Goal: Task Accomplishment & Management: Complete application form

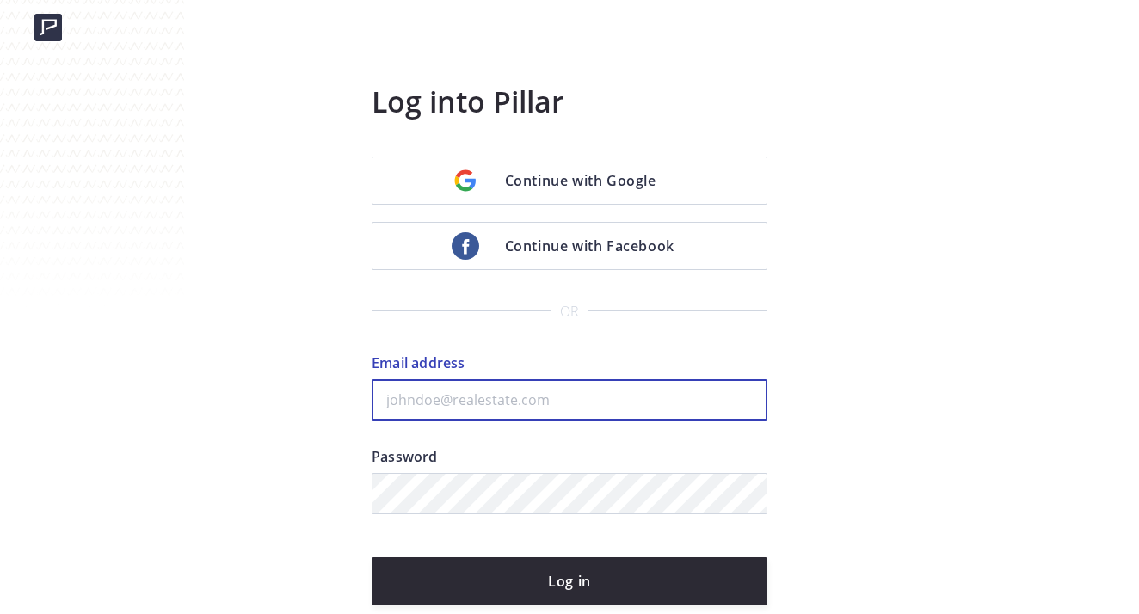
type input "adoumont83@gmail.com"
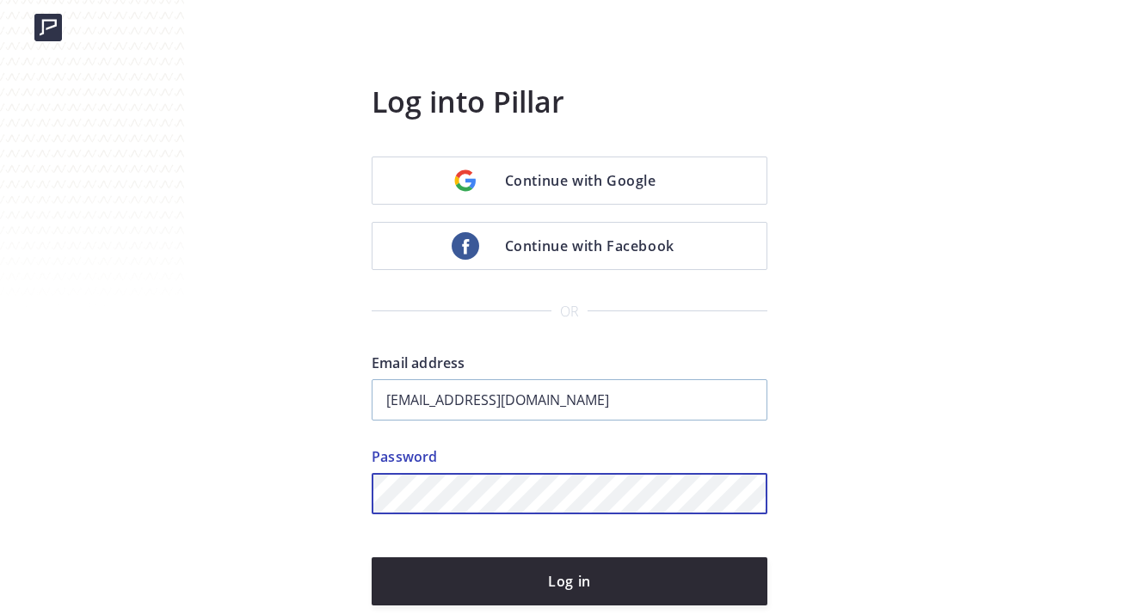
click at [570, 582] on button "Log in" at bounding box center [570, 582] width 396 height 48
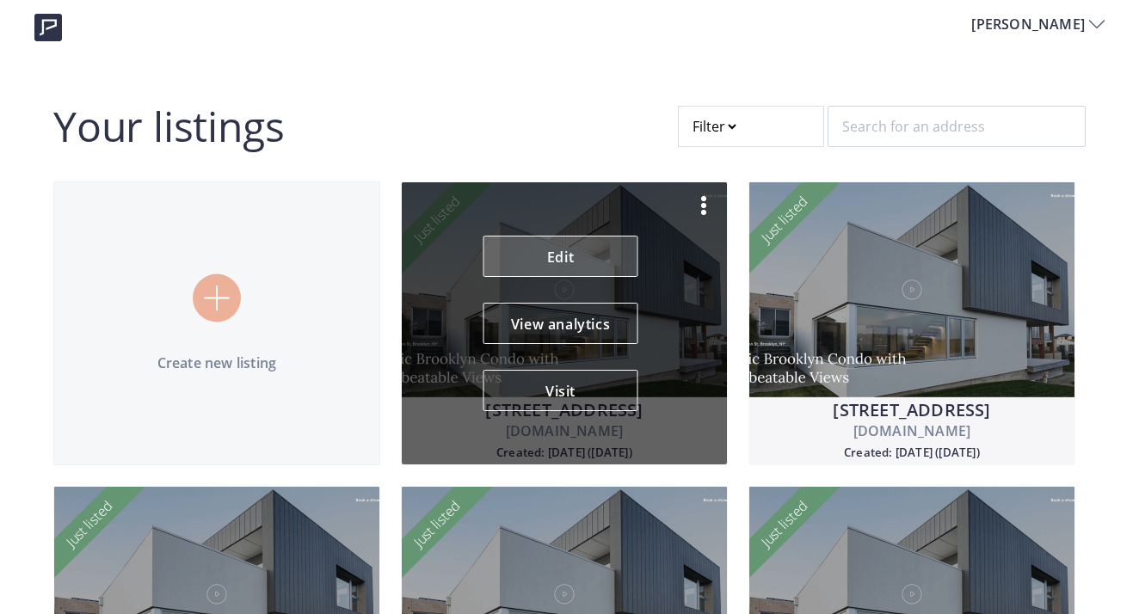
click at [576, 262] on link "Edit" at bounding box center [561, 256] width 155 height 41
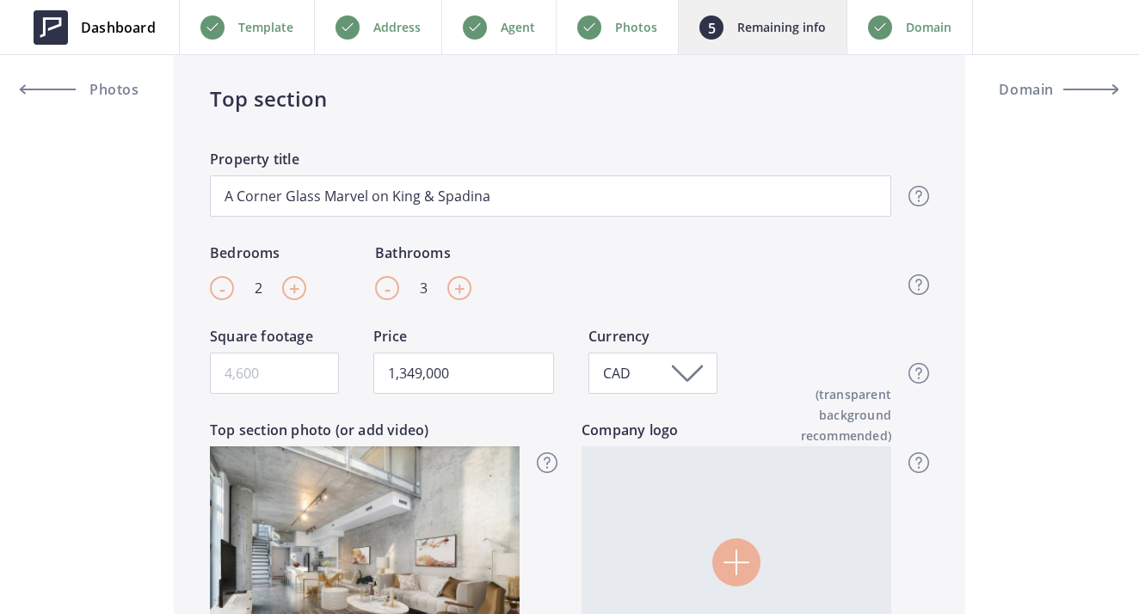
scroll to position [598, 0]
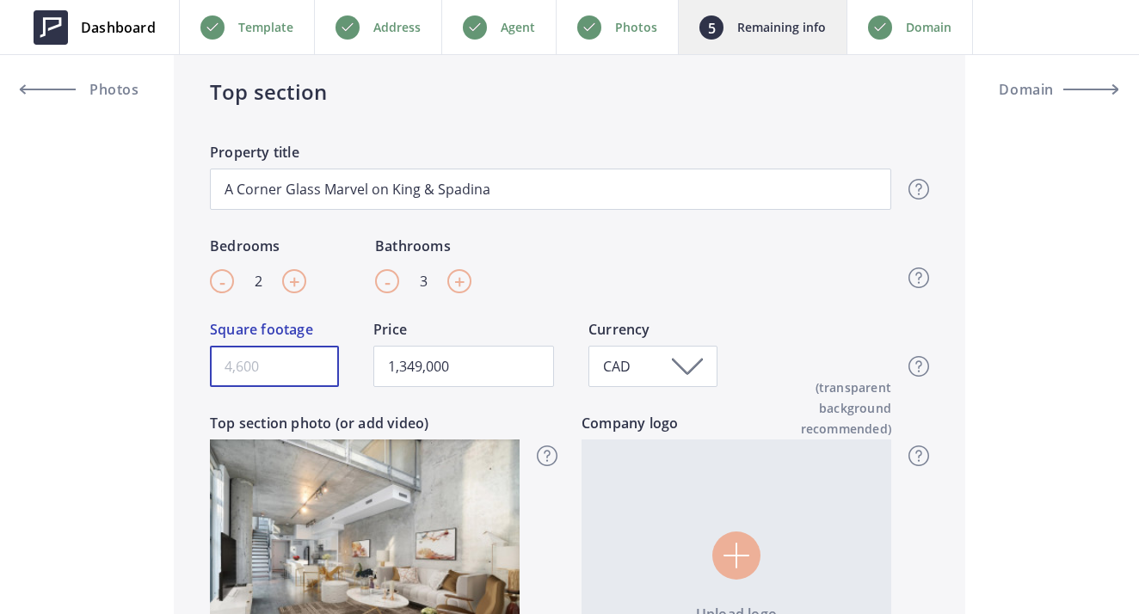
click at [287, 372] on input "Square footage" at bounding box center [274, 366] width 129 height 41
type input "1"
type input "1,349,000"
type input "15"
type input "1,349,000"
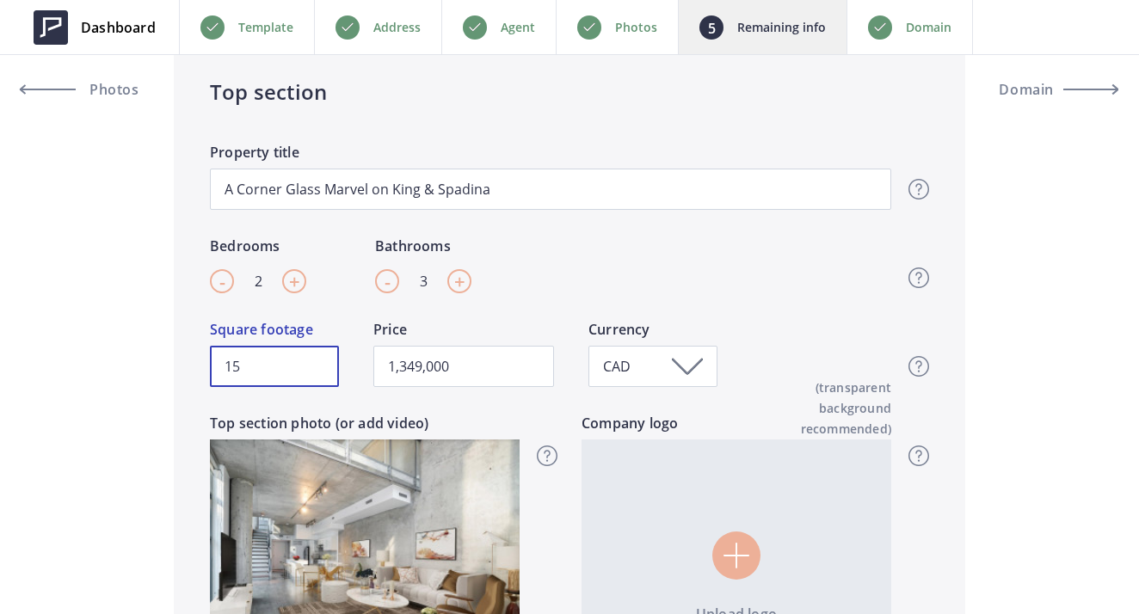
type input "155"
type input "1,349,000"
type input "1550"
type input "1,349,000"
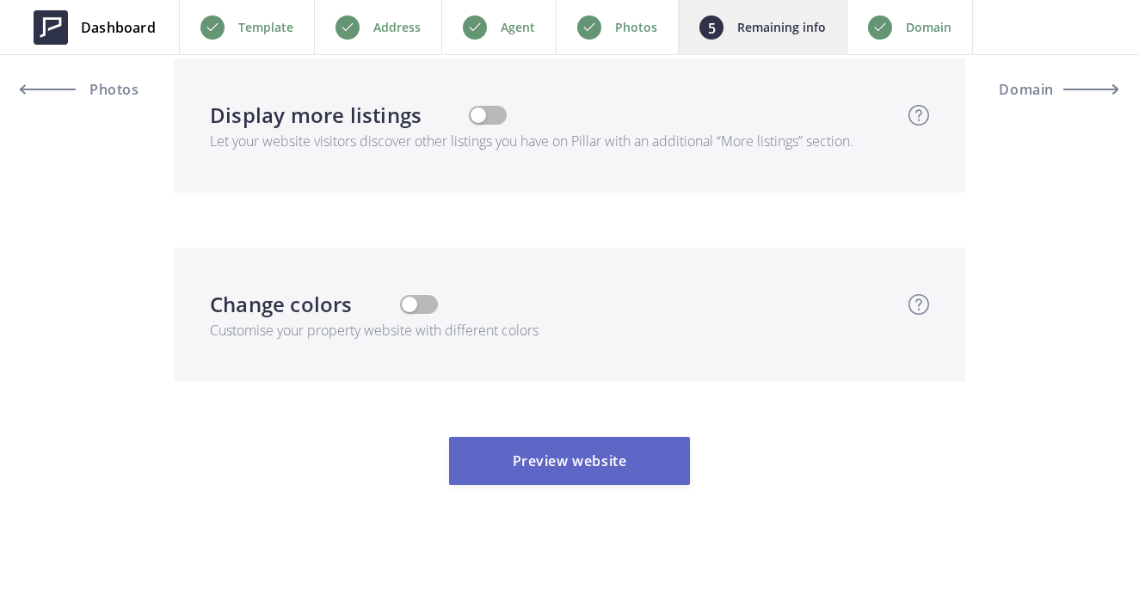
type input "1550"
click at [589, 455] on button "Preview website" at bounding box center [569, 461] width 241 height 48
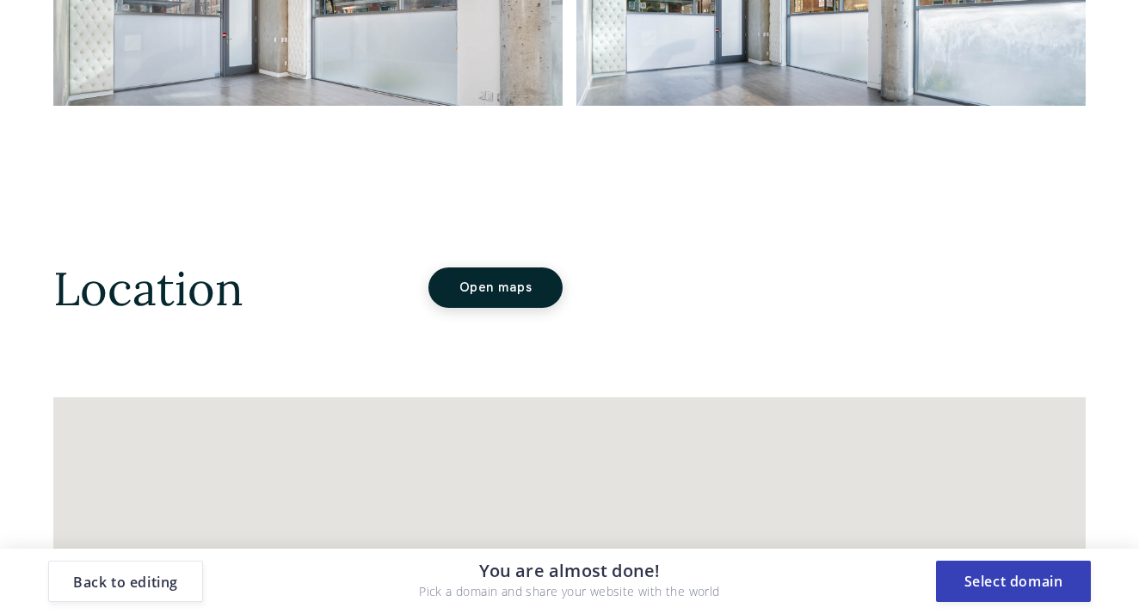
scroll to position [3728, 0]
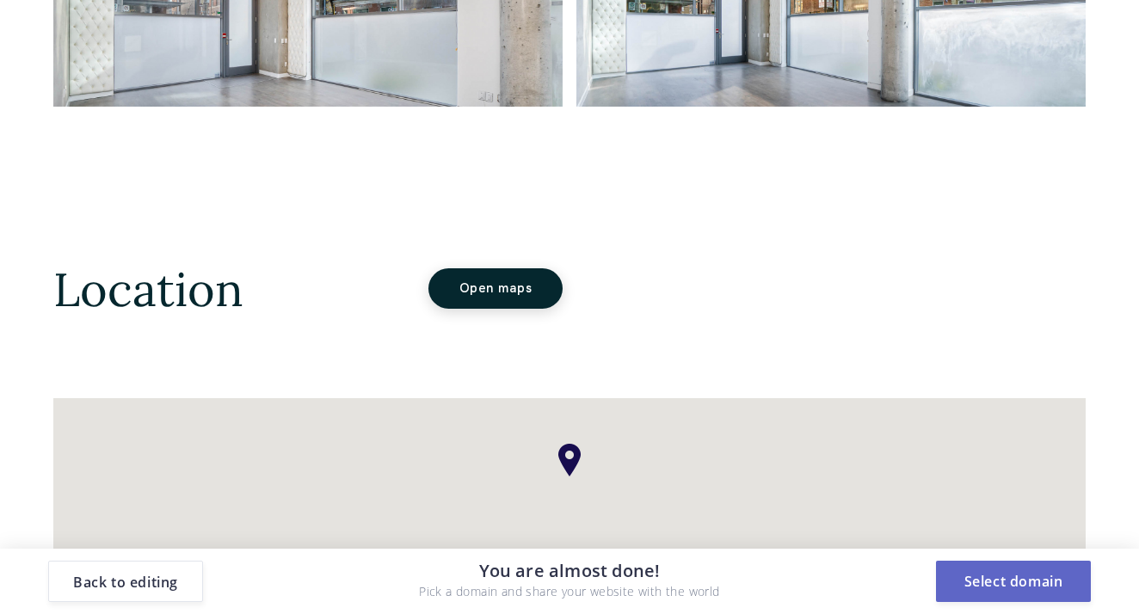
click at [1008, 592] on button "Select domain" at bounding box center [1013, 581] width 155 height 41
